Goal: Information Seeking & Learning: Learn about a topic

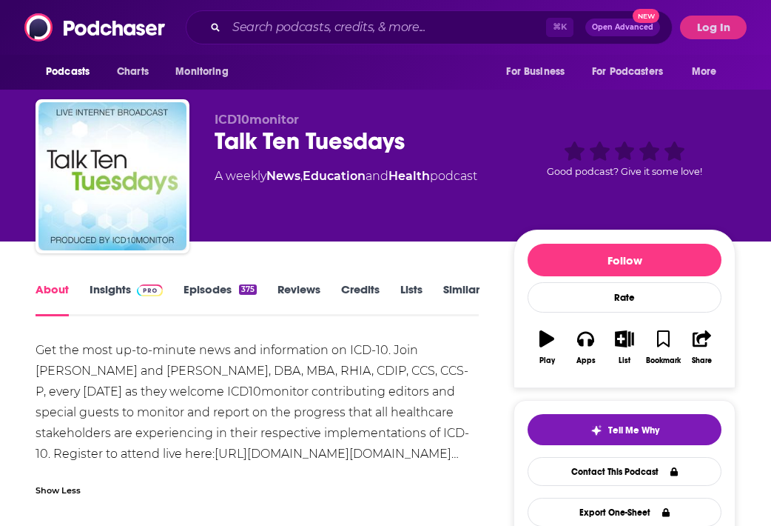
scroll to position [341, 0]
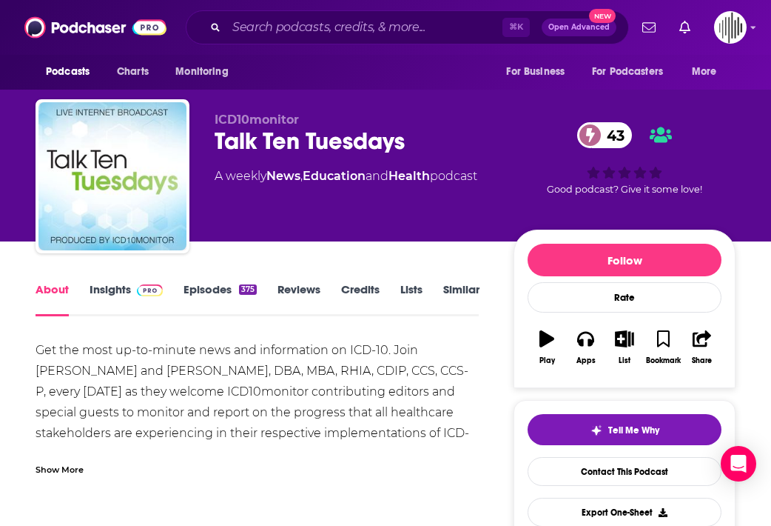
click at [137, 284] on span at bounding box center [150, 289] width 26 height 14
